Goal: Task Accomplishment & Management: Use online tool/utility

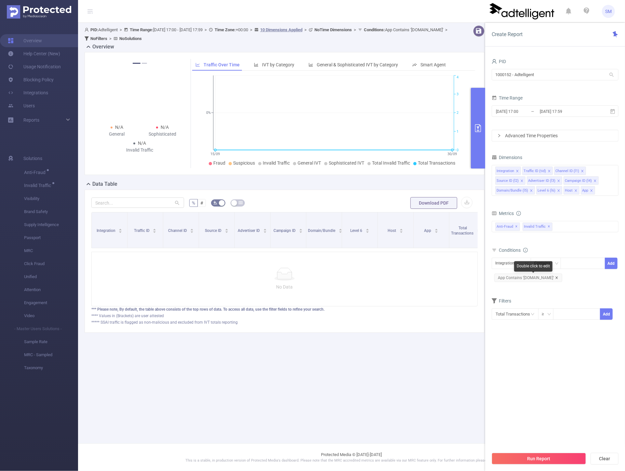
click at [558, 277] on icon "icon: close" at bounding box center [556, 277] width 3 height 3
click at [541, 456] on button "Run Report" at bounding box center [538, 458] width 94 height 12
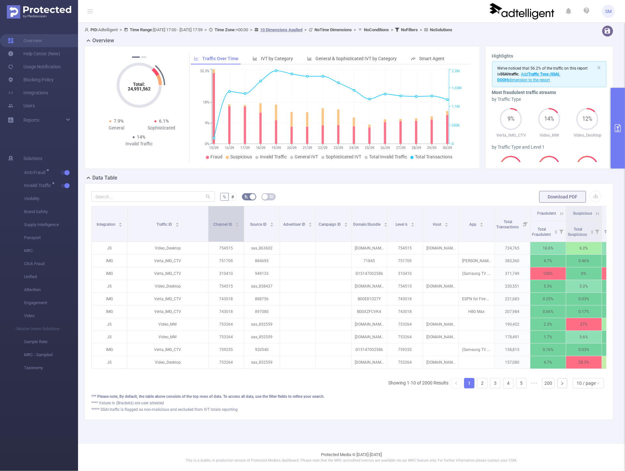
drag, startPoint x: 163, startPoint y: 223, endPoint x: 208, endPoint y: 228, distance: 45.5
click at [208, 228] on span at bounding box center [207, 223] width 3 height 35
click at [561, 385] on icon "icon: right" at bounding box center [562, 383] width 4 height 4
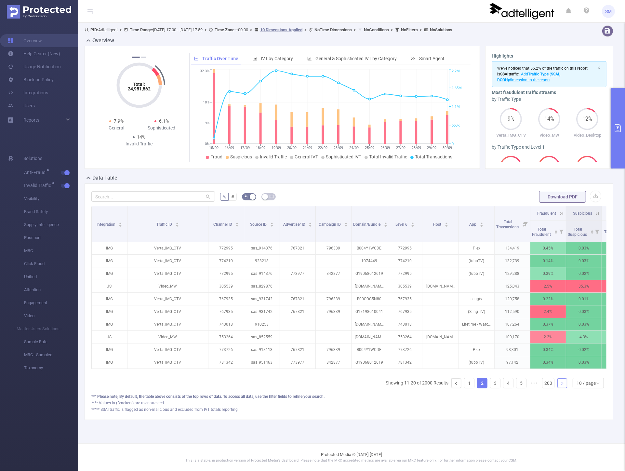
click at [561, 388] on link at bounding box center [562, 383] width 10 height 10
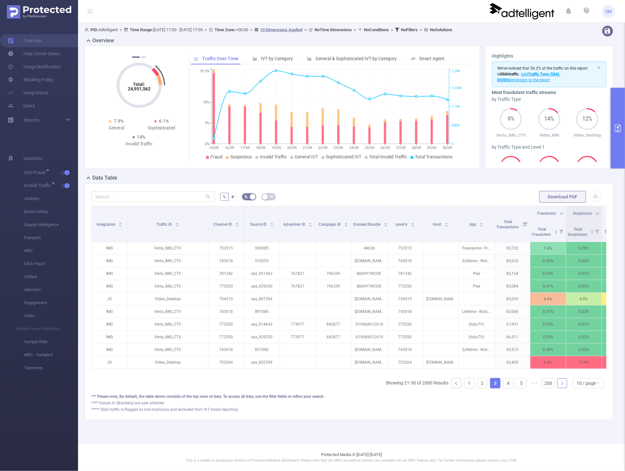
click at [561, 388] on link at bounding box center [562, 383] width 10 height 10
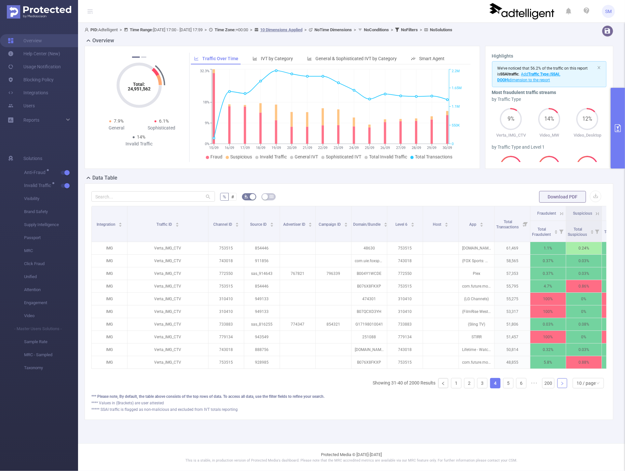
click at [561, 388] on link at bounding box center [562, 383] width 10 height 10
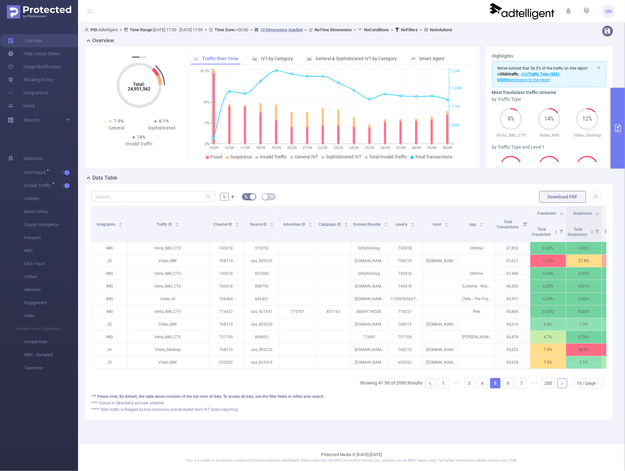
click at [560, 388] on link at bounding box center [562, 383] width 10 height 10
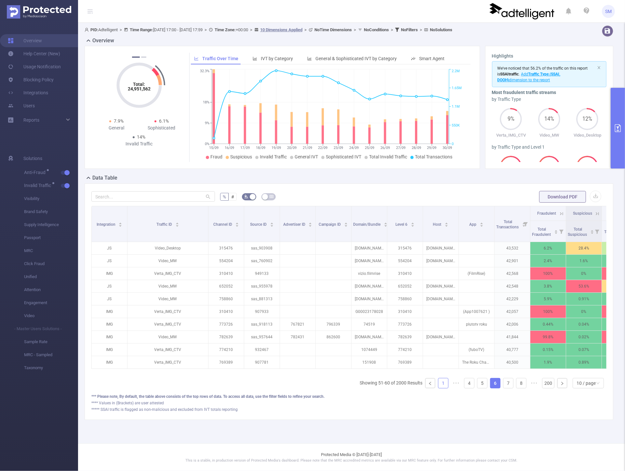
click at [443, 388] on link "1" at bounding box center [443, 383] width 10 height 10
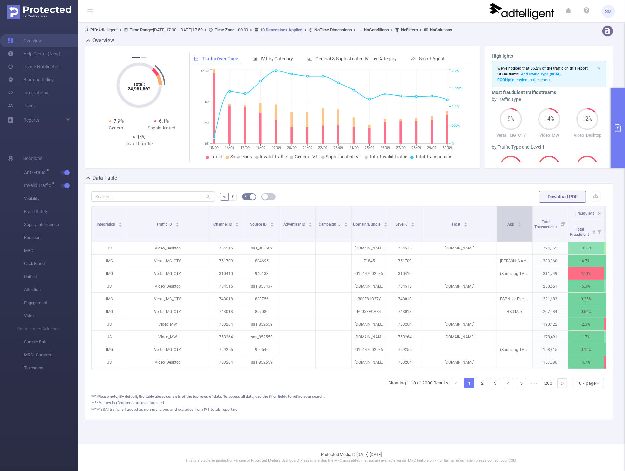
drag, startPoint x: 458, startPoint y: 216, endPoint x: 496, endPoint y: 216, distance: 38.0
click at [496, 216] on tr "Integration Traffic ID Channel ID Source ID Advertiser ID Campaign ID Domain/Bu…" at bounding box center [437, 213] width 691 height 15
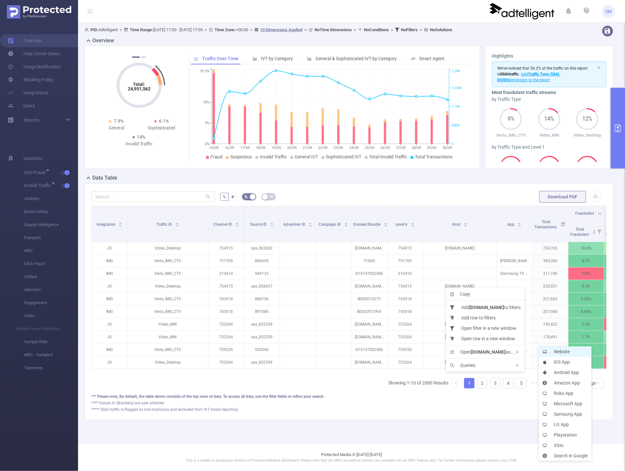
click at [551, 353] on li "Website" at bounding box center [564, 351] width 53 height 10
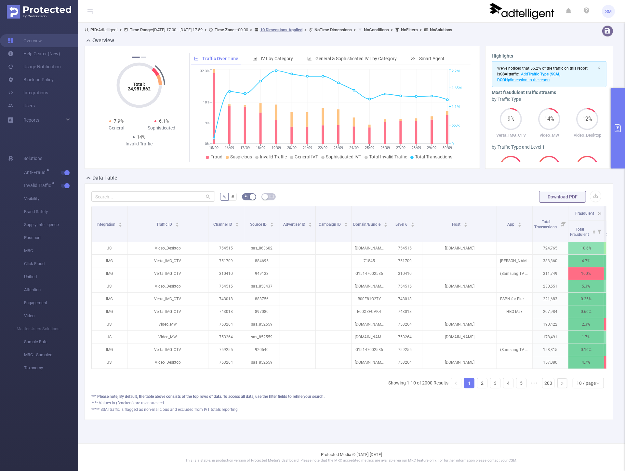
scroll to position [0, 177]
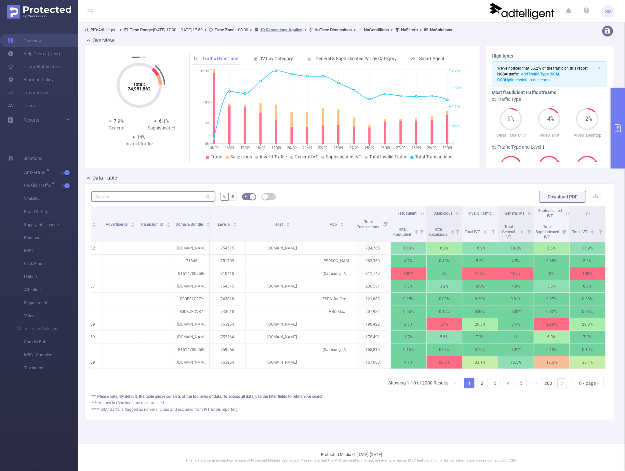
click at [164, 198] on input "text" at bounding box center [152, 196] width 123 height 10
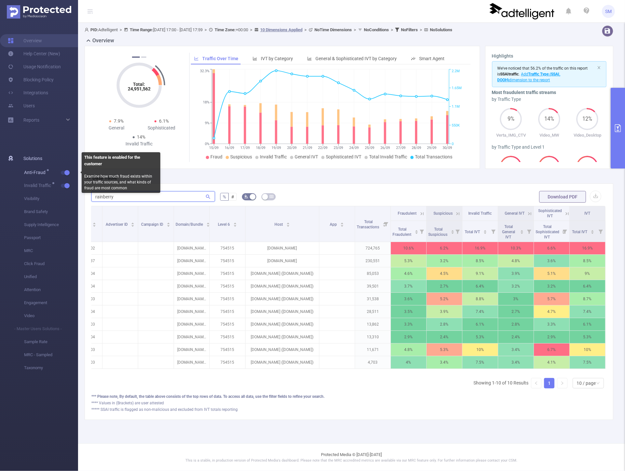
type input "rainberry"
click at [71, 174] on span "Anti-Fraud" at bounding box center [51, 172] width 54 height 13
click at [65, 174] on button "button" at bounding box center [65, 173] width 9 height 4
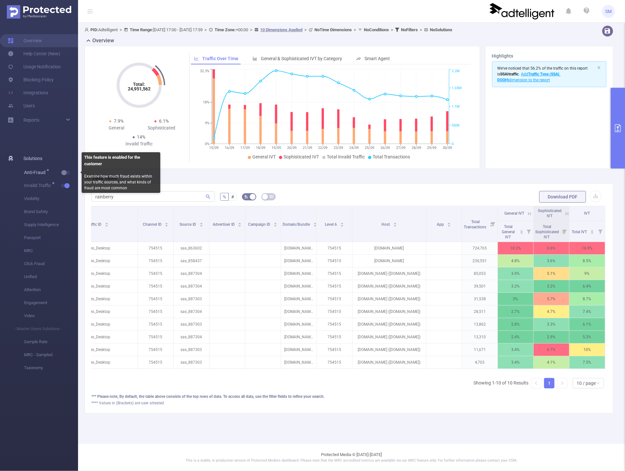
scroll to position [0, 70]
click at [528, 215] on icon at bounding box center [529, 213] width 3 height 3
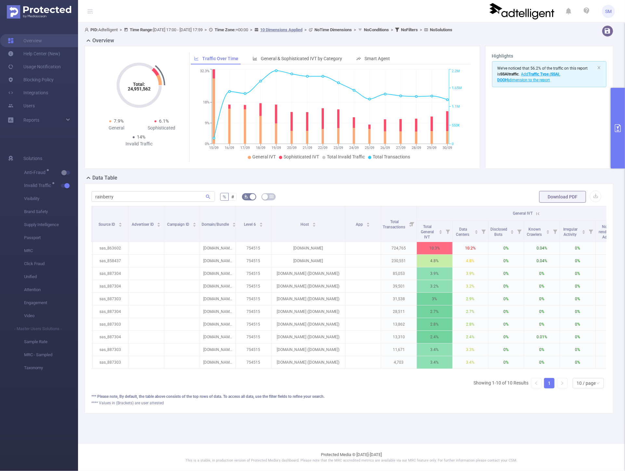
scroll to position [0, 213]
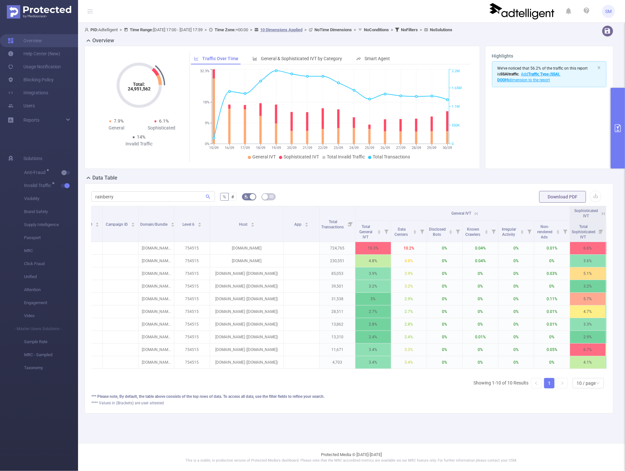
click at [479, 212] on th "General IVT" at bounding box center [462, 213] width 214 height 15
click at [478, 214] on icon at bounding box center [476, 214] width 6 height 6
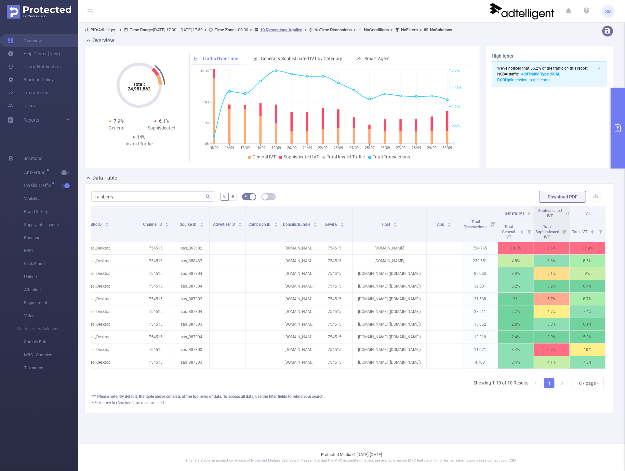
click at [565, 215] on icon at bounding box center [566, 213] width 3 height 3
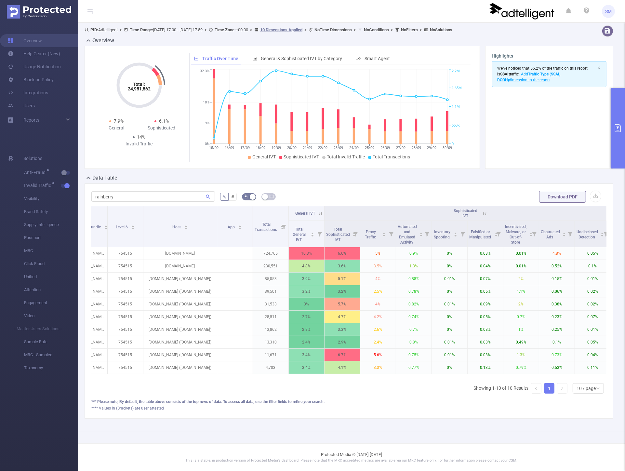
scroll to position [0, 320]
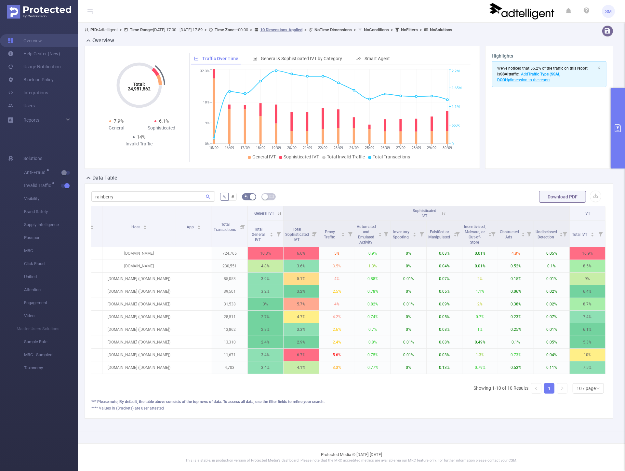
click at [444, 217] on div "Sophisticated IVT" at bounding box center [426, 213] width 38 height 10
click at [446, 215] on icon at bounding box center [444, 214] width 6 height 6
